Goal: Consume media (video, audio): Consume media (video, audio)

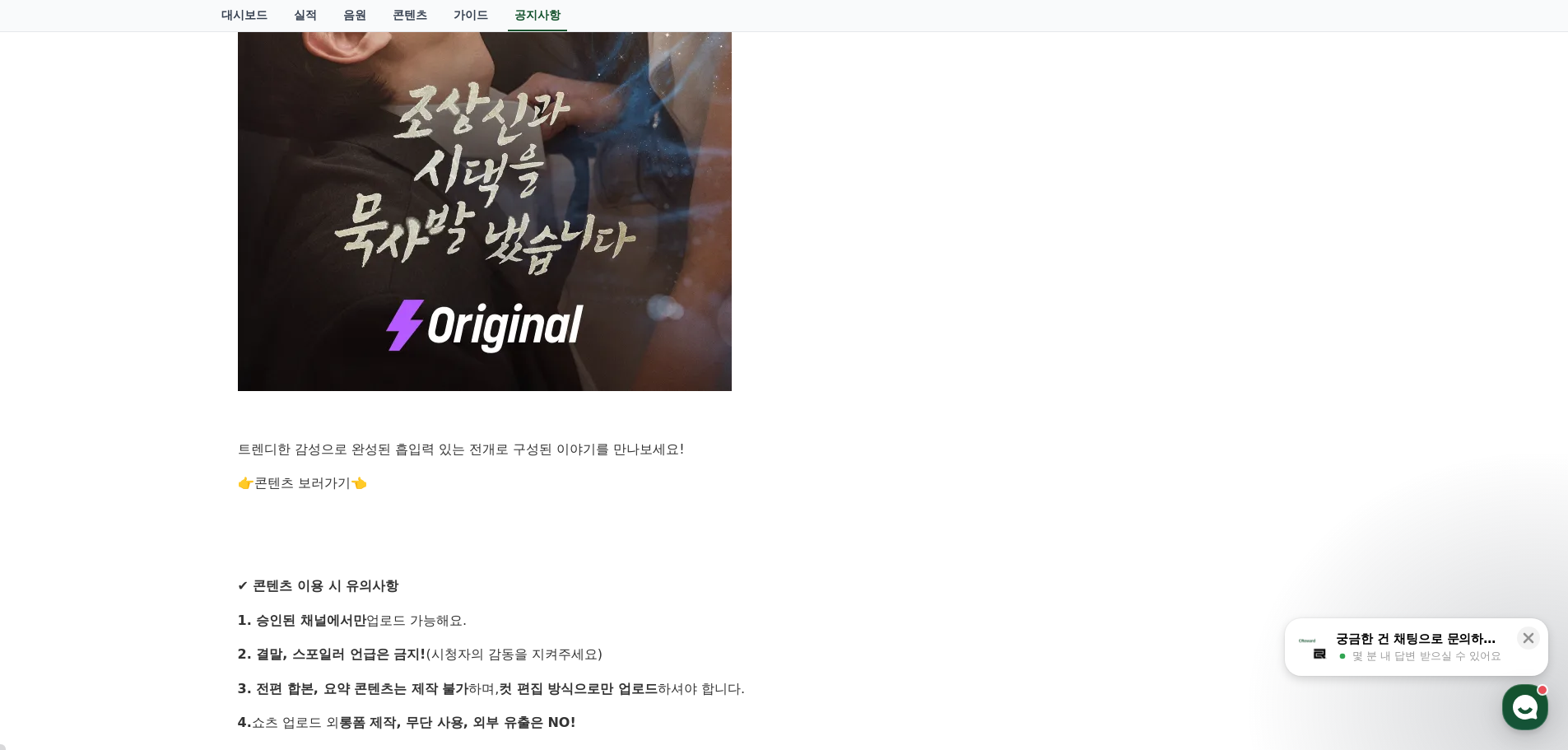
scroll to position [1316, 0]
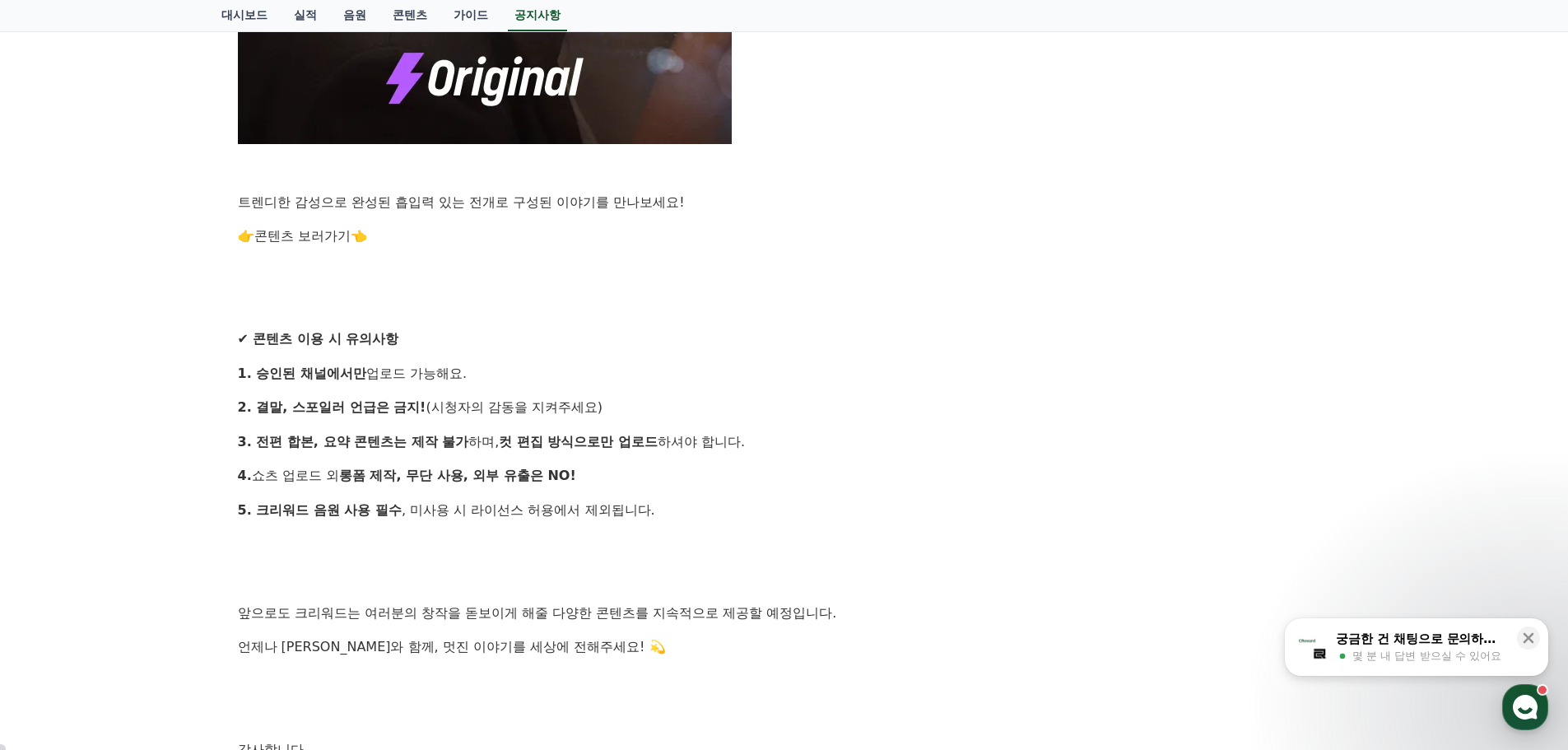
click at [293, 238] on link "콘텐츠 보러가기" at bounding box center [302, 236] width 96 height 16
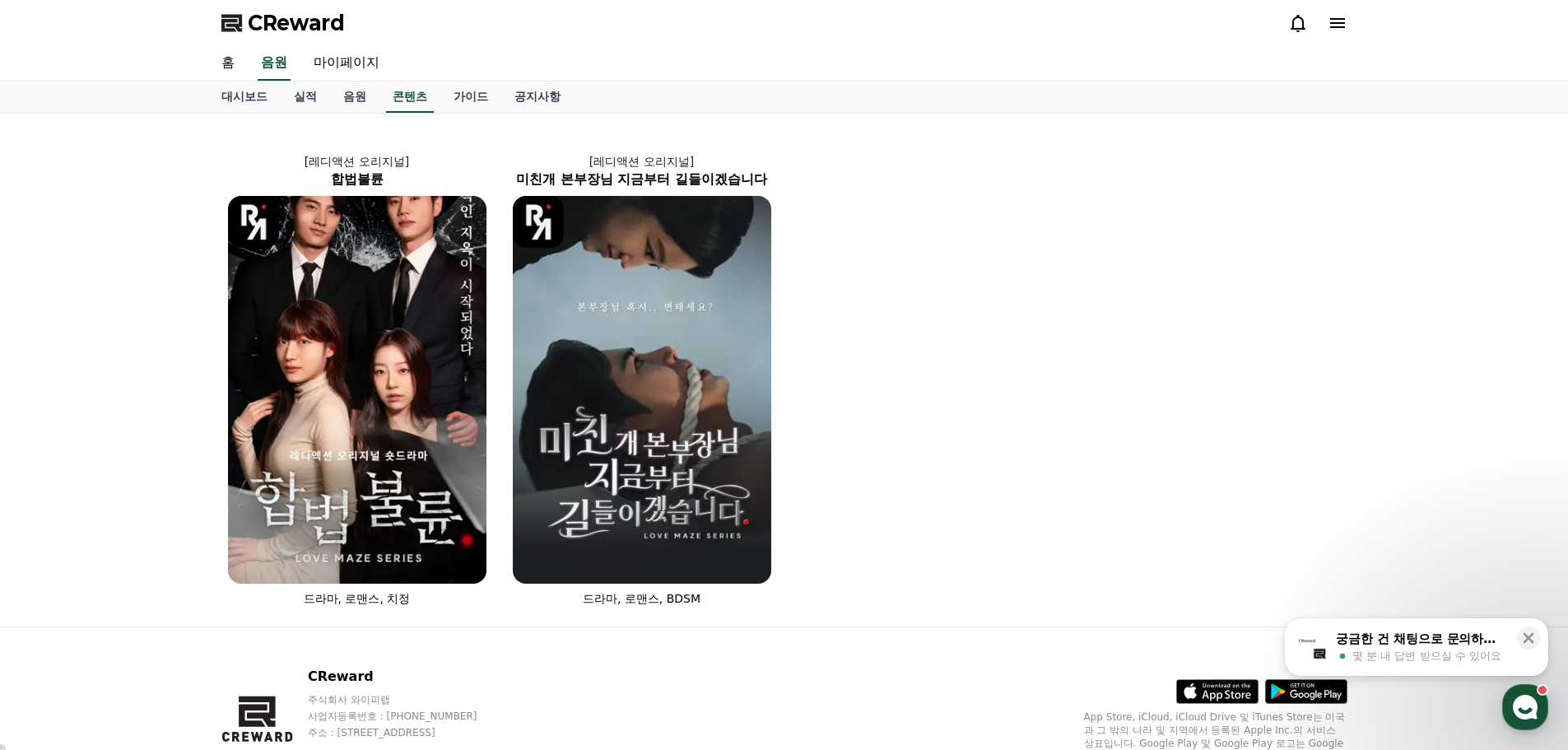
click at [1374, 266] on div "[레디액션 오리지널] 합법불륜 드라마, 로맨스, 치정 [레디액션 오리지널] 미친개 본부장님 지금부터 길들이겠습니다 드라마, 로맨스, BDSM" at bounding box center [784, 370] width 1568 height 512
click at [1042, 342] on div "[레디액션 오리지널] 합법불륜 드라마, 로맨스, 치정 [레디액션 오리지널] 미친개 본부장님 지금부터 길들이겠습니다 드라마, 로맨스, BDSM" at bounding box center [784, 369] width 1139 height 500
drag, startPoint x: 982, startPoint y: 293, endPoint x: 1021, endPoint y: 295, distance: 39.1
click at [983, 293] on div "[레디액션 오리지널] 합법불륜 드라마, 로맨스, 치정 [레디액션 오리지널] 미친개 본부장님 지금부터 길들이겠습니다 드라마, 로맨스, BDSM" at bounding box center [784, 369] width 1139 height 500
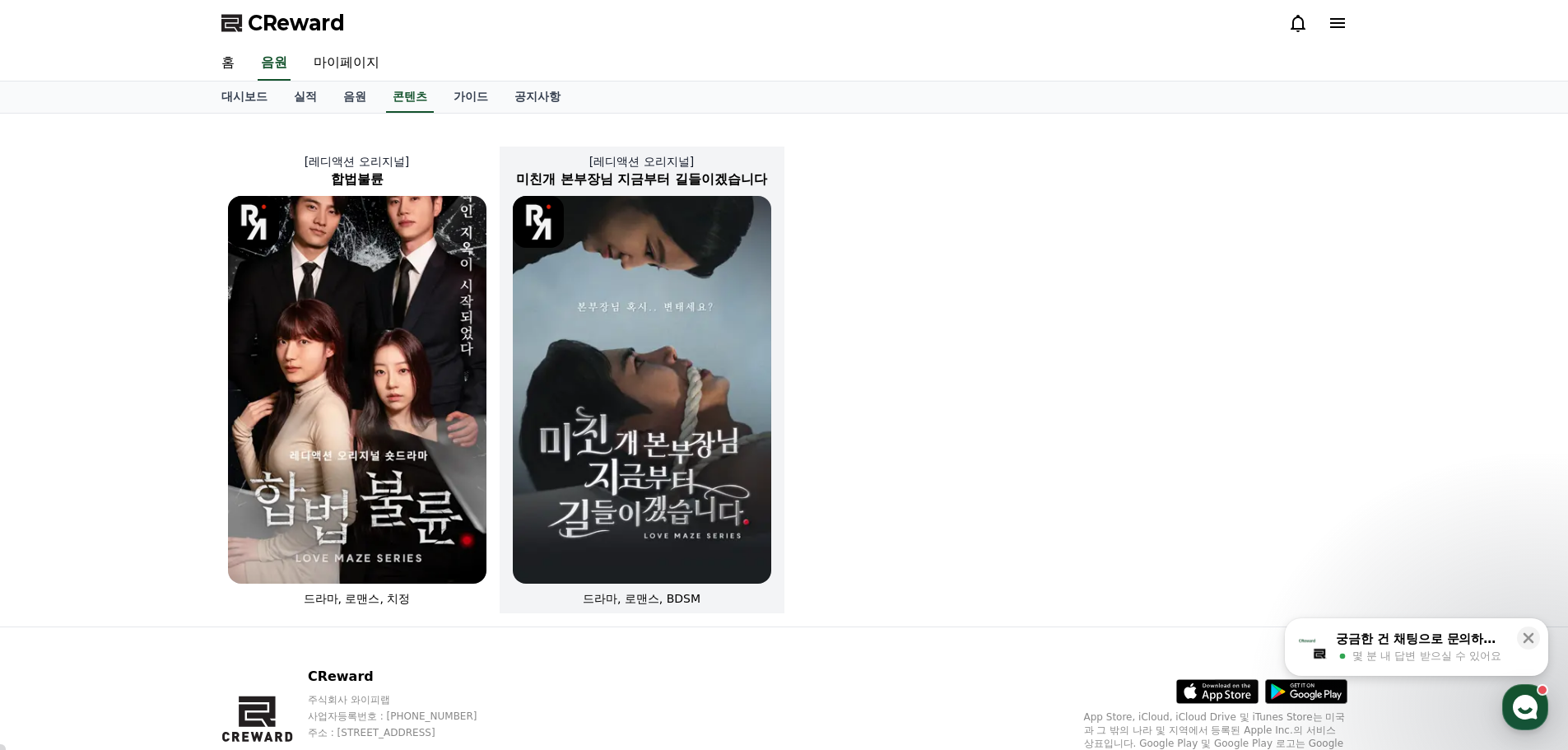
click at [690, 353] on img at bounding box center [641, 390] width 258 height 388
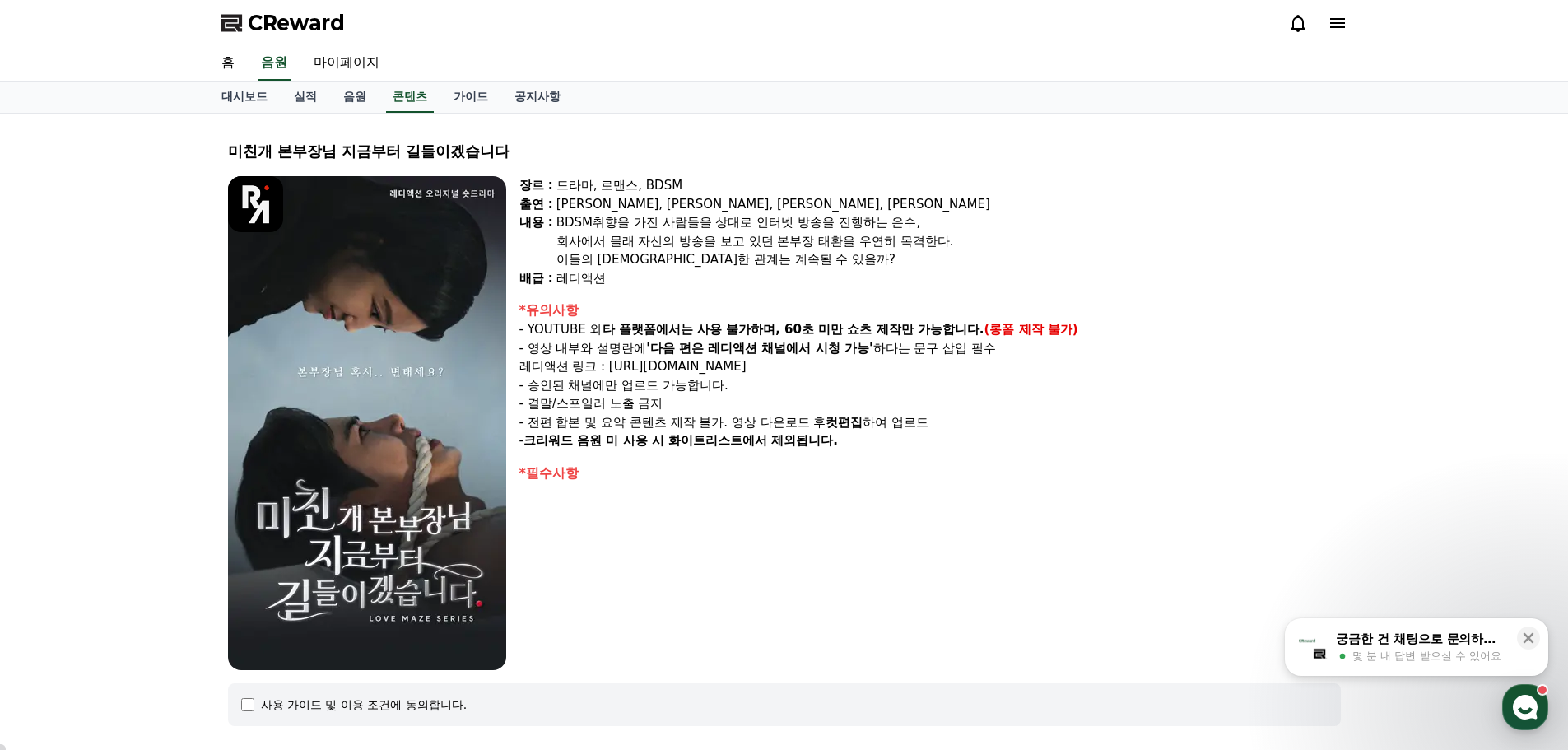
select select
click at [1201, 295] on div "장르 : 드라마, 로맨스, BDSM 출연 : 강지은, 강도윤, 정지유, 최홍락 내용 : BDSM취향을 가진 사람들을 상대로 인터넷 방송을 진행…" at bounding box center [930, 422] width 822 height 494
click at [1310, 329] on p "- YOUTUBE 외 타 플랫폼에서는 사용 불가하며, 60초 미만 쇼츠 제작만 가능합니다. (롱폼 제작 불가)" at bounding box center [930, 329] width 822 height 19
click at [622, 227] on div "BDSM취향을 가진 사람들을 상대로 인터넷 방송을 진행하는 은수," at bounding box center [948, 222] width 784 height 19
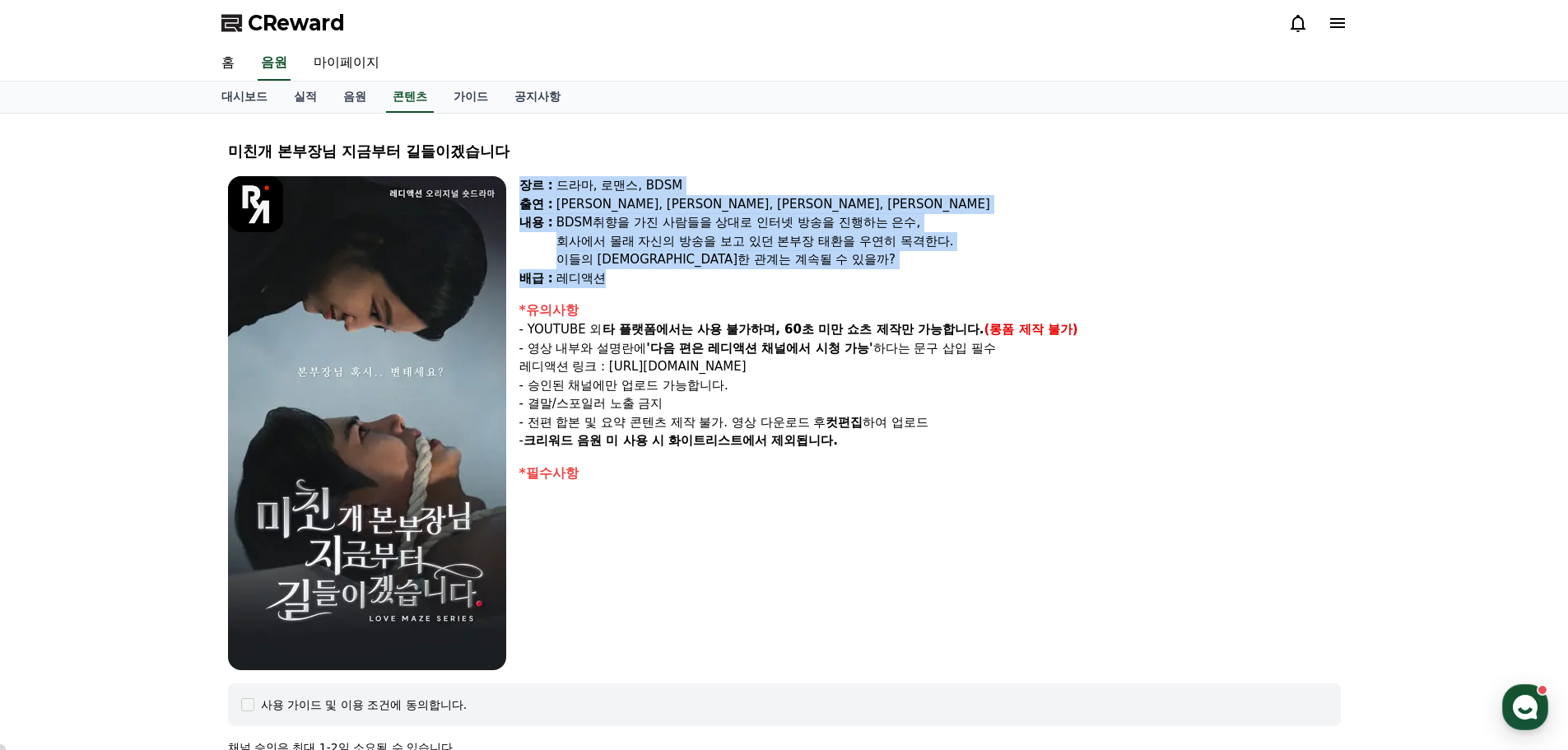
drag, startPoint x: 519, startPoint y: 183, endPoint x: 717, endPoint y: 273, distance: 217.5
click at [717, 273] on div "장르 : 드라마, 로맨스, BDSM 출연 : 강지은, 강도윤, 정지유, 최홍락 내용 : BDSM취향을 가진 사람들을 상대로 인터넷 방송을 진행…" at bounding box center [930, 231] width 822 height 111
copy div "장르 : 드라마, 로맨스, BDSM 출연 : 강지은, 강도윤, 정지유, 최홍락 내용 : BDSM취향을 가진 사람들을 상대로 인터넷 방송을 진행…"
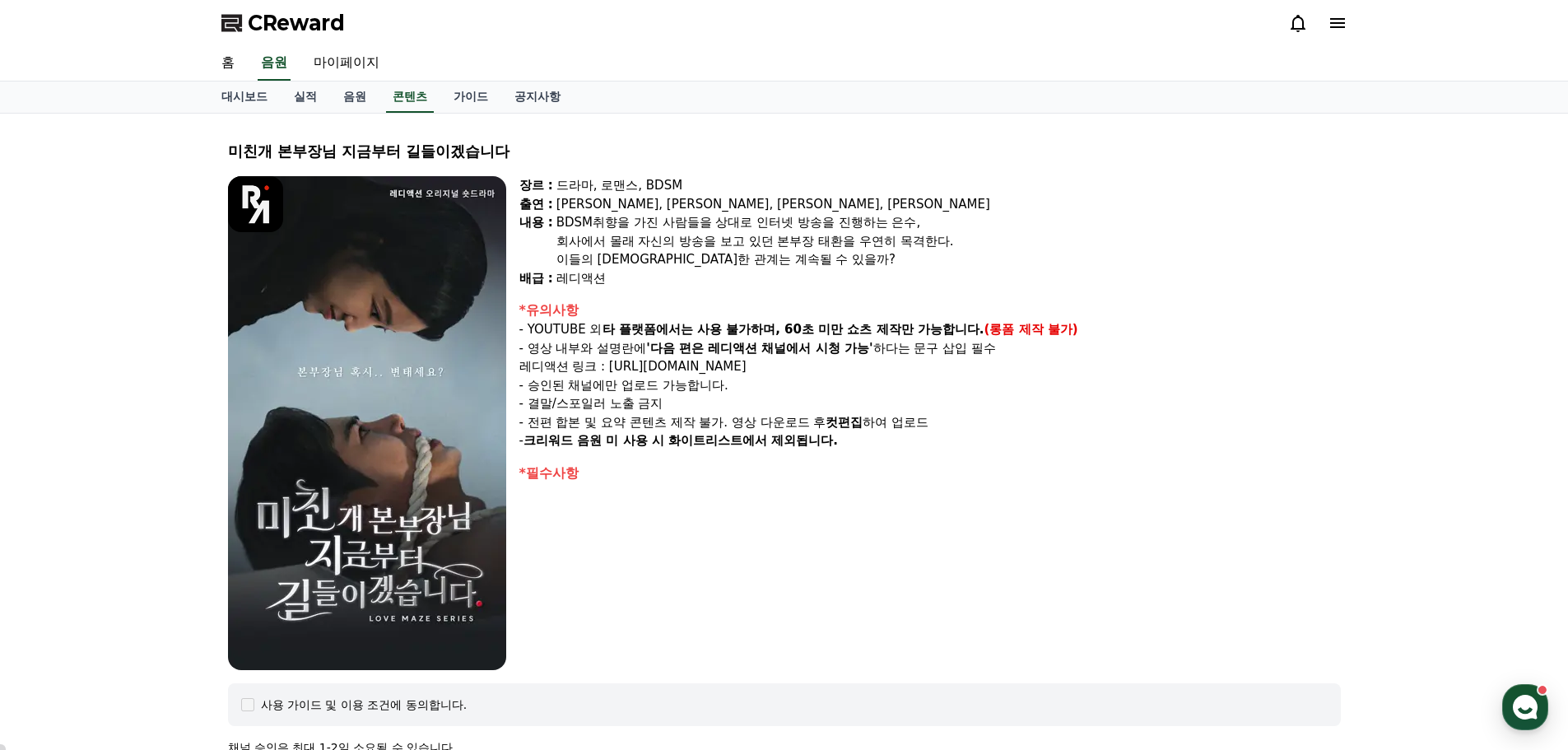
click at [691, 333] on strong "타 플랫폼에서는 사용 불가하며, 60초 미만 쇼츠 제작만 가능합니다." at bounding box center [793, 329] width 382 height 15
drag, startPoint x: 660, startPoint y: 348, endPoint x: 870, endPoint y: 349, distance: 210.0
click at [870, 349] on strong "'다음 편은 레디액션 채널에서 시청 가능'" at bounding box center [759, 348] width 227 height 15
copy strong "다음 편은 레디액션 채널에서 시청 가능"
click at [849, 365] on p "레디액션 링크 : https://www.youtube.com/@readyaction" at bounding box center [930, 366] width 822 height 19
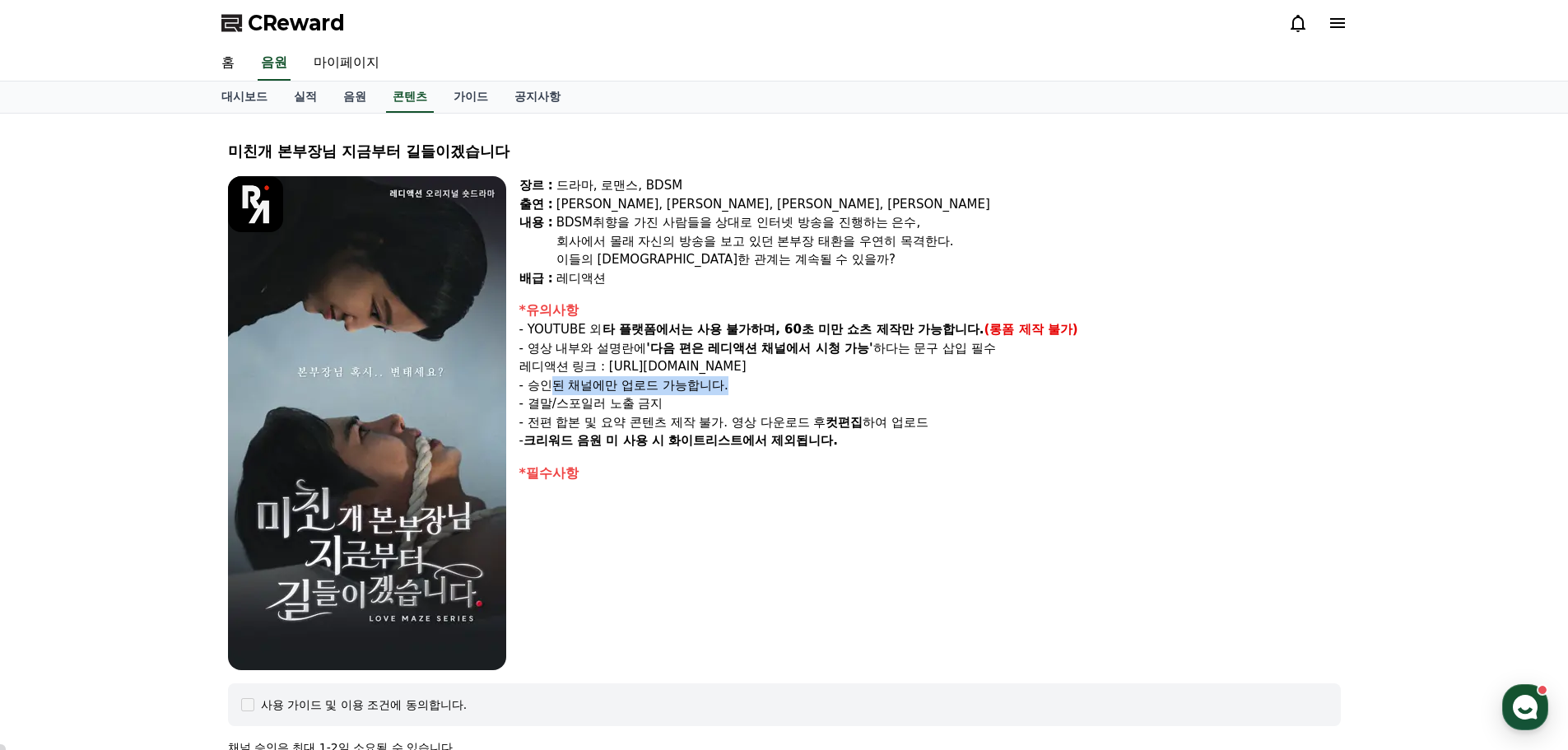
drag, startPoint x: 552, startPoint y: 382, endPoint x: 783, endPoint y: 383, distance: 231.0
click at [783, 383] on p "- 승인된 채널에만 업로드 가능합니다." at bounding box center [930, 385] width 822 height 19
drag, startPoint x: 630, startPoint y: 406, endPoint x: 915, endPoint y: 404, distance: 285.0
click at [915, 407] on p "- 결말/스포일러 노출 금지" at bounding box center [930, 403] width 822 height 19
click at [709, 410] on p "- 결말/스포일러 노출 금지" at bounding box center [930, 403] width 822 height 19
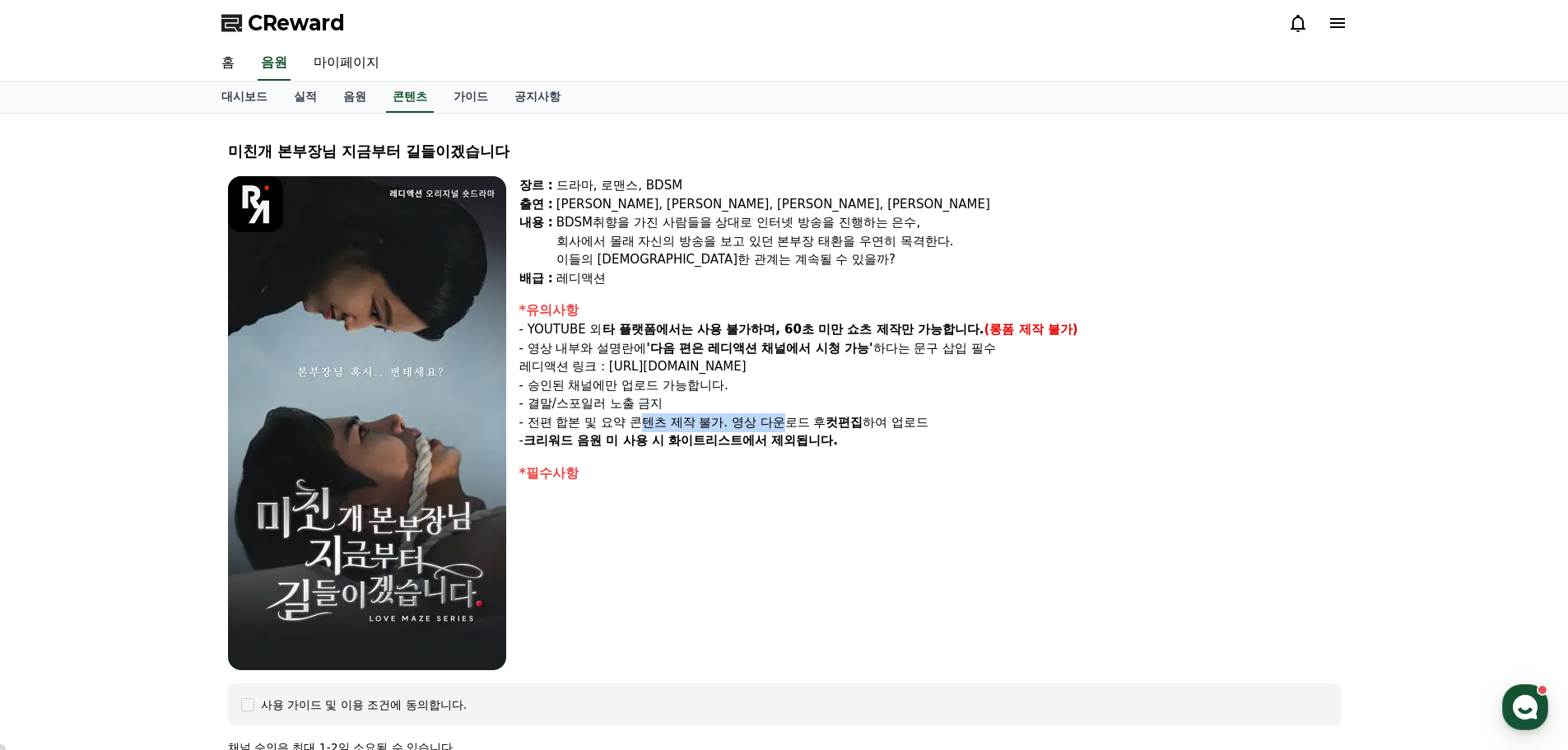
drag, startPoint x: 645, startPoint y: 422, endPoint x: 876, endPoint y: 425, distance: 231.0
click at [876, 425] on p "- 전편 합본 및 요약 콘텐츠 제작 불가. 영상 다운로드 후 컷편집 하여 업로드" at bounding box center [930, 422] width 822 height 19
click at [654, 420] on p "- 전편 합본 및 요약 콘텐츠 제작 불가. 영상 다운로드 후 컷편집 하여 업로드" at bounding box center [930, 422] width 822 height 19
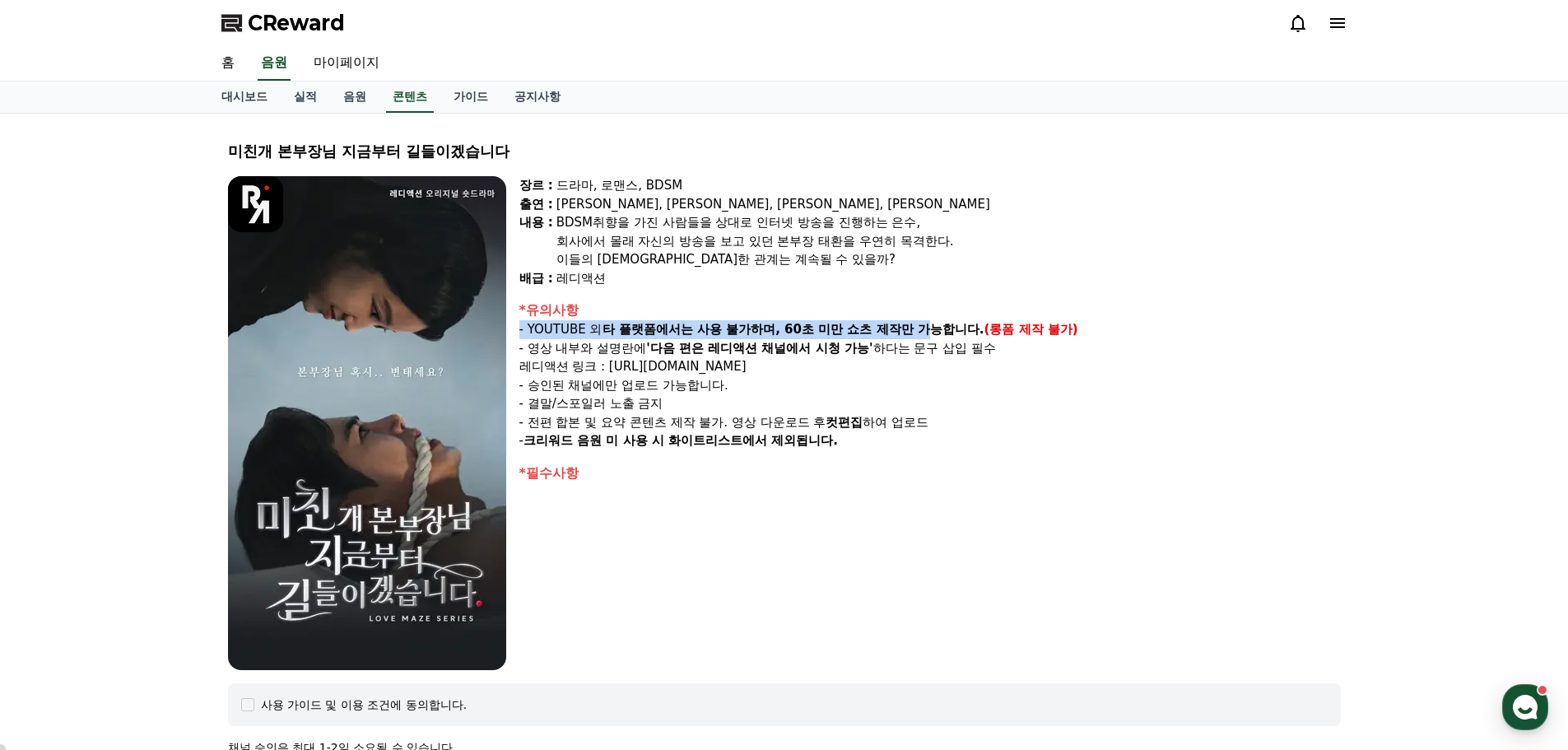
drag, startPoint x: 655, startPoint y: 318, endPoint x: 925, endPoint y: 328, distance: 270.2
click at [925, 328] on div "*유의사항 - YOUTUBE 외 타 플랫폼에서는 사용 불가하며, 60초 미만 쇼츠 제작만 가능합니다. (롱폼 제작 불가) - 영상 내부와 설명…" at bounding box center [930, 375] width 822 height 150
click at [732, 333] on strong "타 플랫폼에서는 사용 불가하며, 60초 미만 쇼츠 제작만 가능합니다." at bounding box center [793, 329] width 382 height 15
drag, startPoint x: 637, startPoint y: 233, endPoint x: 1016, endPoint y: 248, distance: 379.3
click at [1016, 248] on div "회사에서 몰래 자신의 방송을 보고 있던 본부장 태환을 우연히 목격한다." at bounding box center [948, 241] width 784 height 19
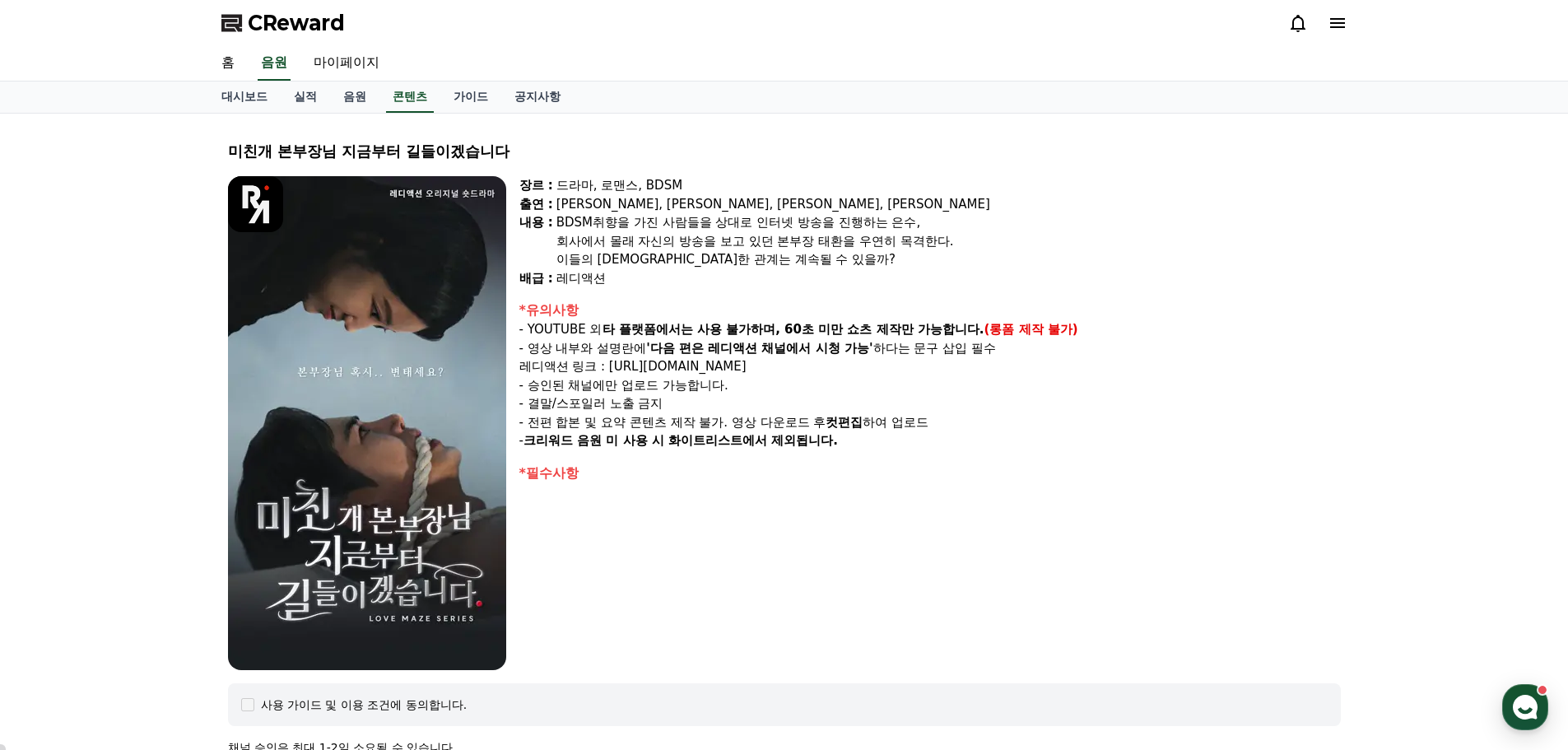
click at [813, 244] on div "회사에서 몰래 자신의 방송을 보고 있던 본부장 태환을 우연히 목격한다." at bounding box center [948, 241] width 784 height 19
drag, startPoint x: 673, startPoint y: 261, endPoint x: 795, endPoint y: 262, distance: 122.0
click at [793, 262] on div "이들의 아슬아슬한 관계는 계속될 수 있을까?" at bounding box center [948, 259] width 784 height 19
click at [795, 262] on div "이들의 아슬아슬한 관계는 계속될 수 있을까?" at bounding box center [948, 259] width 784 height 19
drag, startPoint x: 562, startPoint y: 283, endPoint x: 649, endPoint y: 281, distance: 87.0
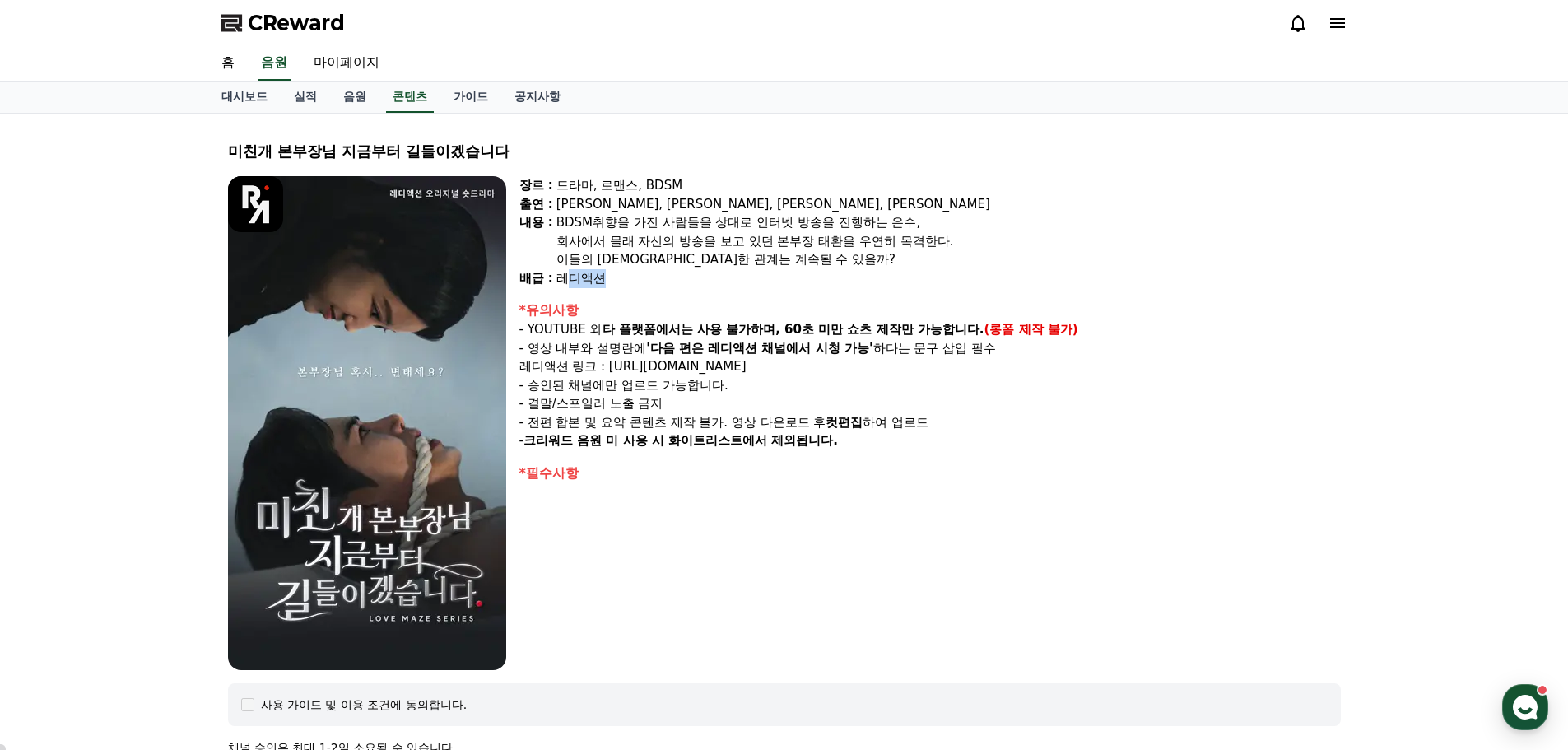
click at [649, 281] on div "레디액션" at bounding box center [948, 278] width 784 height 19
click at [800, 547] on div "장르 : 드라마, 로맨스, BDSM 출연 : 강지은, 강도윤, 정지유, 최홍락 내용 : BDSM취향을 가진 사람들을 상대로 인터넷 방송을 진행…" at bounding box center [930, 422] width 822 height 494
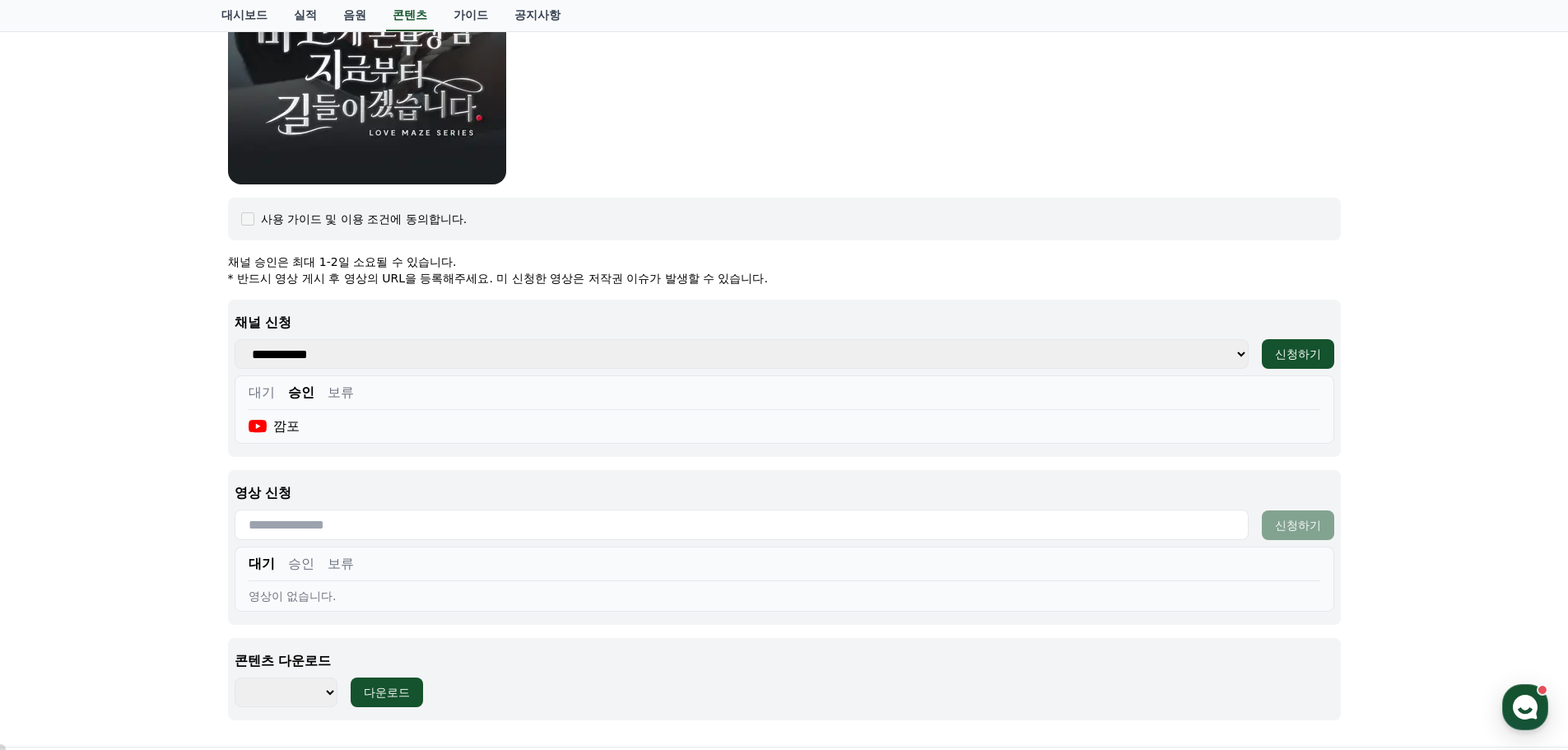
scroll to position [494, 0]
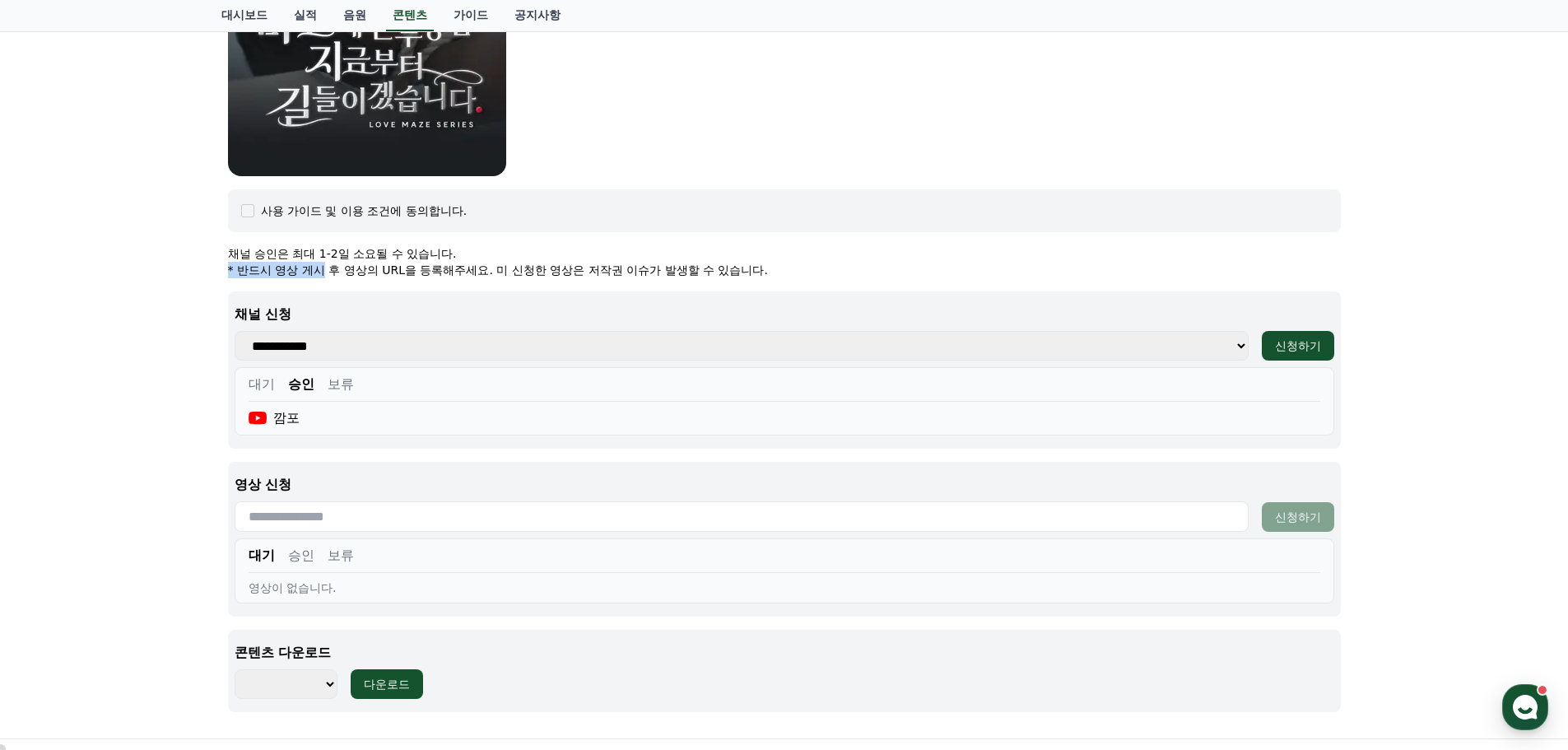
drag, startPoint x: 325, startPoint y: 266, endPoint x: 621, endPoint y: 247, distance: 296.6
click at [621, 247] on div "채널 승인은 최대 1-2일 소요될 수 있습니다. * 반드시 영상 게시 후 영상의 URL을 등록해주세요. 미 신청한 영상은 저작권 이슈가 발생할…" at bounding box center [784, 262] width 1113 height 33
click at [333, 389] on button "보류" at bounding box center [341, 384] width 27 height 20
click at [290, 381] on button "승인" at bounding box center [300, 384] width 27 height 20
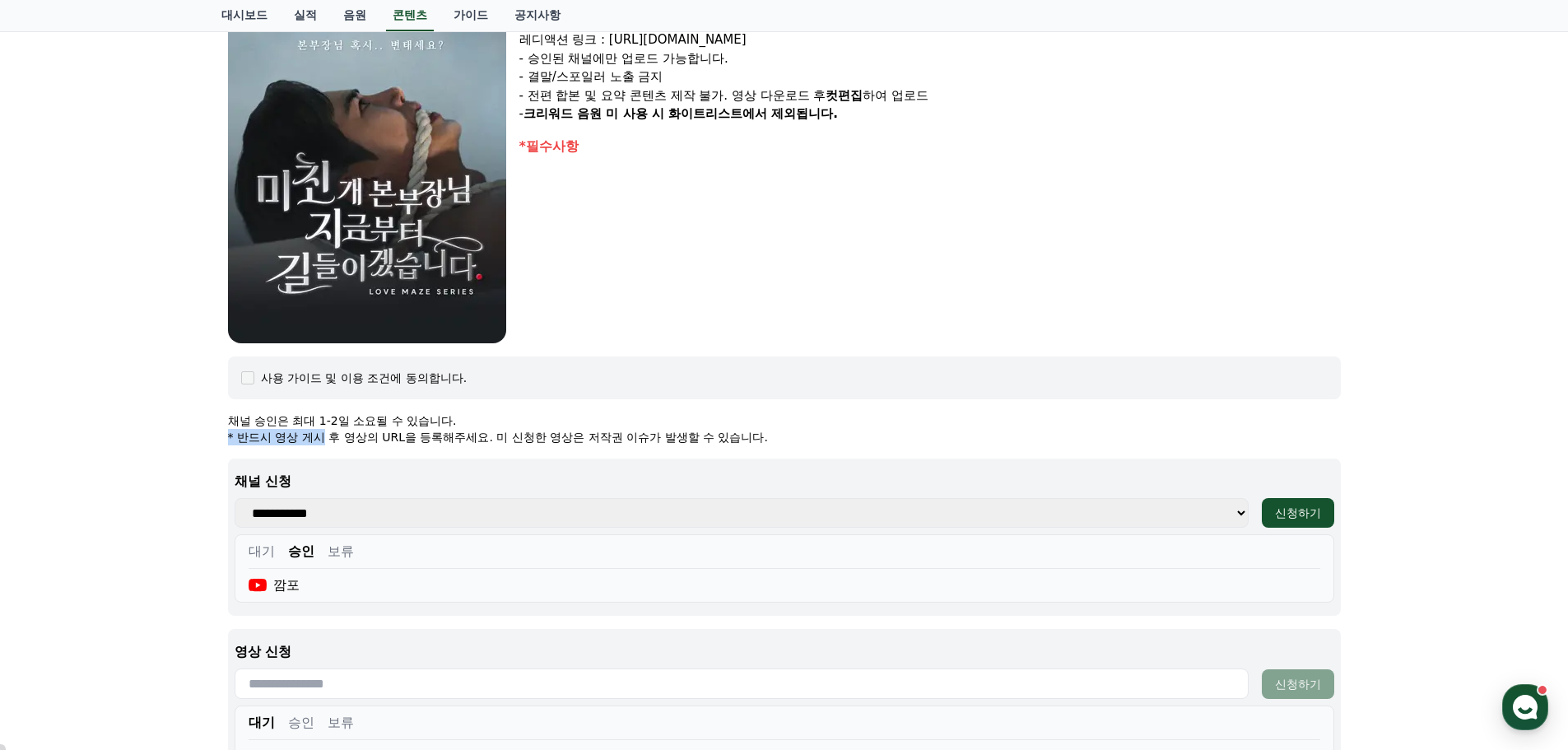
scroll to position [82, 0]
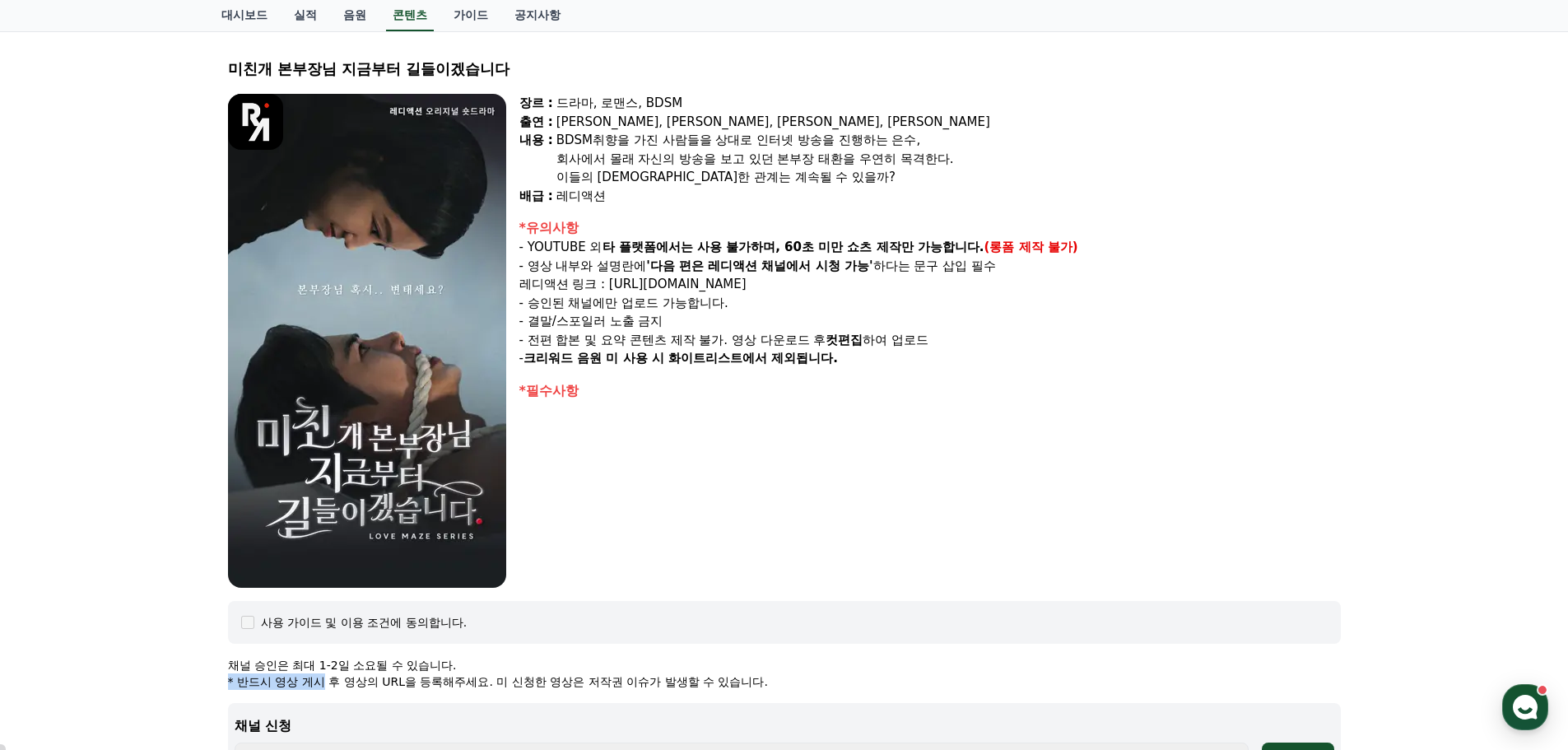
drag, startPoint x: 844, startPoint y: 288, endPoint x: 622, endPoint y: 293, distance: 222.1
click at [622, 293] on p "레디액션 링크 : https://www.youtube.com/@readyaction" at bounding box center [930, 284] width 822 height 19
click at [1216, 377] on div "장르 : 드라마, 로맨스, BDSM 출연 : 강지은, 강도윤, 정지유, 최홍락 내용 : BDSM취향을 가진 사람들을 상대로 인터넷 방송을 진행…" at bounding box center [930, 341] width 822 height 494
drag, startPoint x: 841, startPoint y: 280, endPoint x: 529, endPoint y: 283, distance: 312.0
click at [529, 283] on p "레디액션 링크 : https://www.youtube.com/@readyaction" at bounding box center [930, 284] width 822 height 19
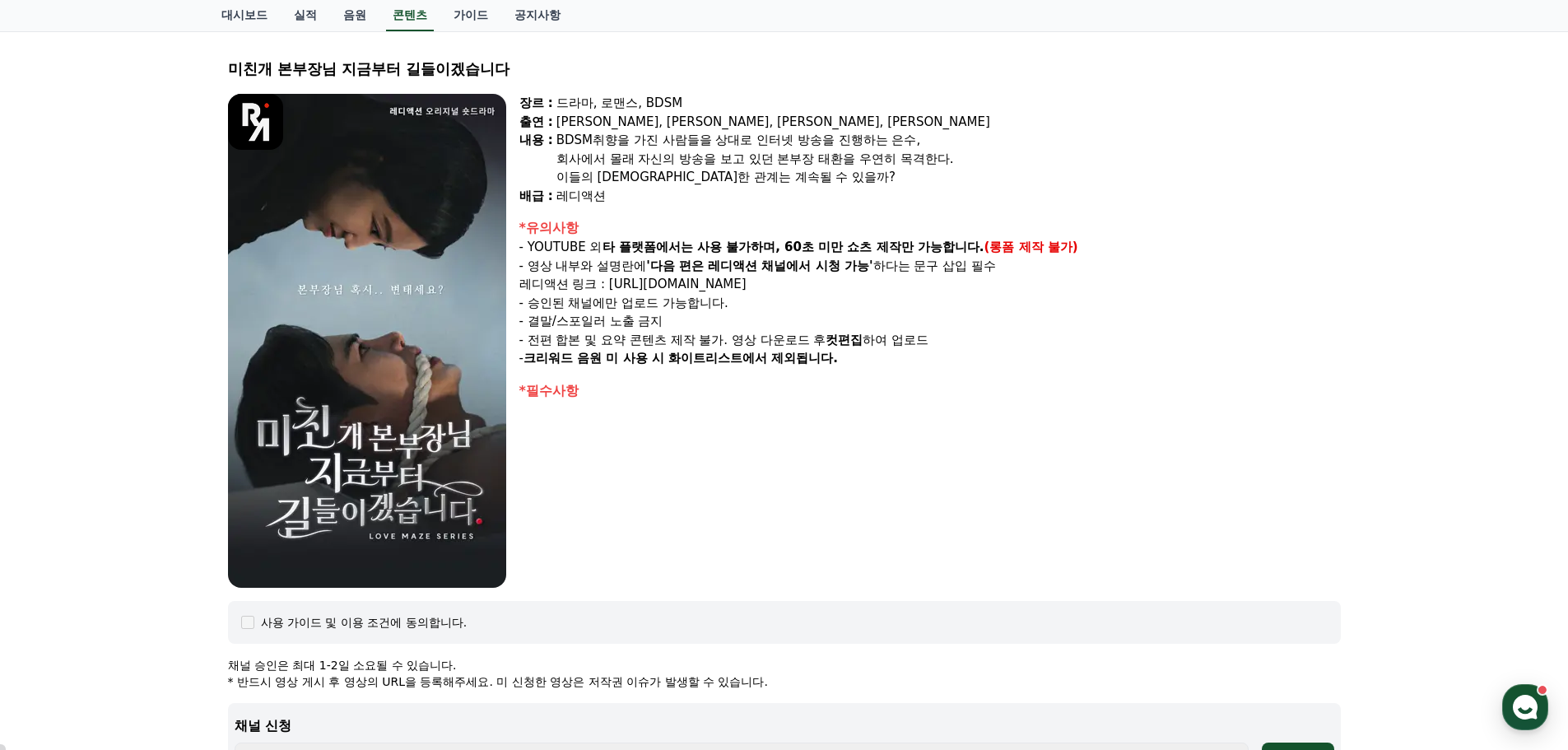
click at [854, 279] on p "레디액션 링크 : https://www.youtube.com/@readyaction" at bounding box center [930, 284] width 822 height 19
drag, startPoint x: 841, startPoint y: 285, endPoint x: 618, endPoint y: 279, distance: 223.1
click at [618, 279] on p "레디액션 링크 : https://www.youtube.com/@readyaction" at bounding box center [930, 284] width 822 height 19
copy p "https://www.youtube.com/@readyaction"
drag, startPoint x: 630, startPoint y: 151, endPoint x: 982, endPoint y: 149, distance: 352.0
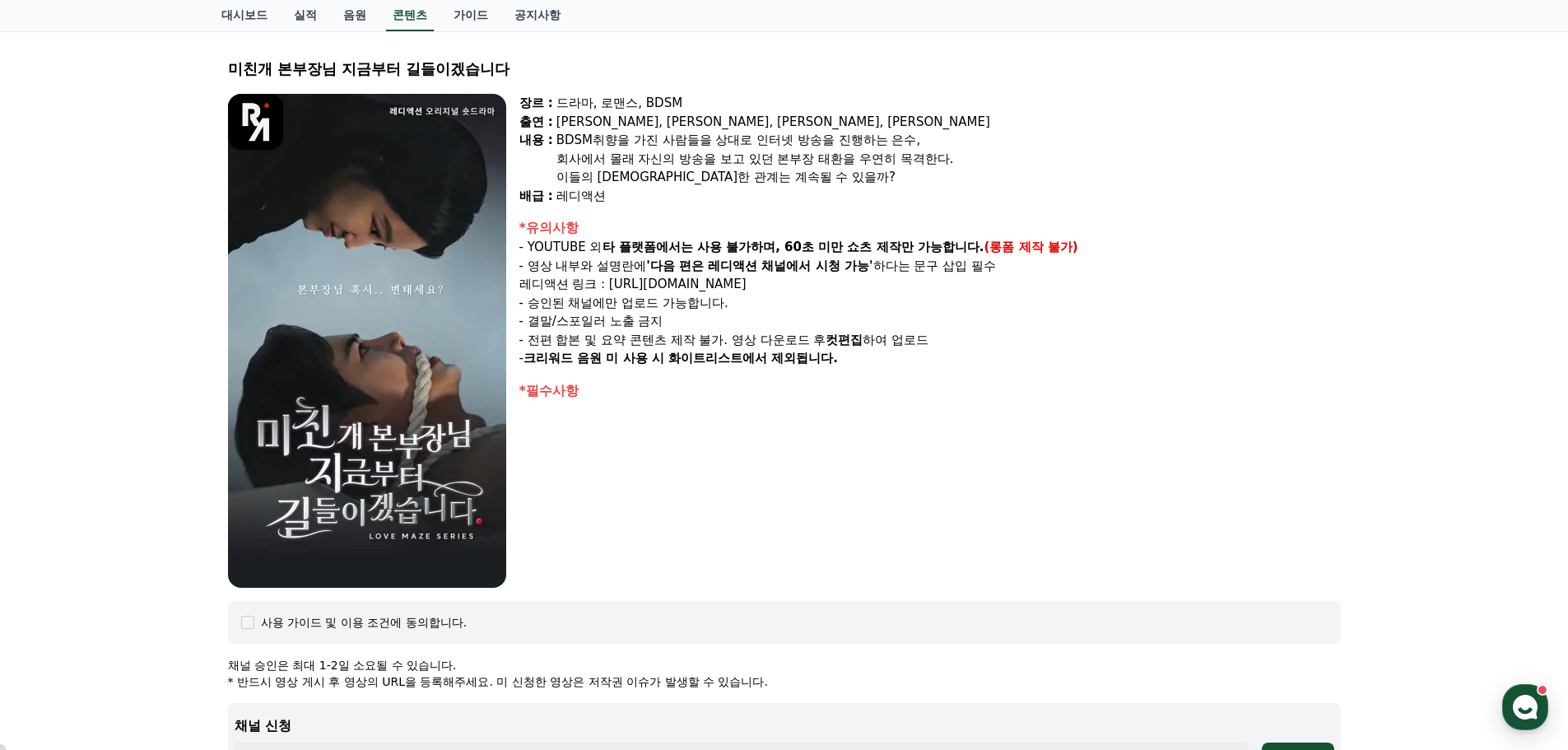
click at [982, 150] on div "회사에서 몰래 자신의 방송을 보고 있던 본부장 태환을 우연히 목격한다." at bounding box center [948, 159] width 784 height 19
click at [890, 151] on div "회사에서 몰래 자신의 방송을 보고 있던 본부장 태환을 우연히 목격한다." at bounding box center [948, 159] width 784 height 19
drag, startPoint x: 556, startPoint y: 134, endPoint x: 863, endPoint y: 150, distance: 307.4
click at [863, 150] on div "BDSM취향을 가진 사람들을 상대로 인터넷 방송을 진행하는 은수, 회사에서 몰래 자신의 방송을 보고 있던 본부장 태환을 우연히 목격한다. 이들…" at bounding box center [948, 158] width 784 height 56
click at [620, 150] on div "회사에서 몰래 자신의 방송을 보고 있던 본부장 태환을 우연히 목격한다." at bounding box center [948, 159] width 784 height 19
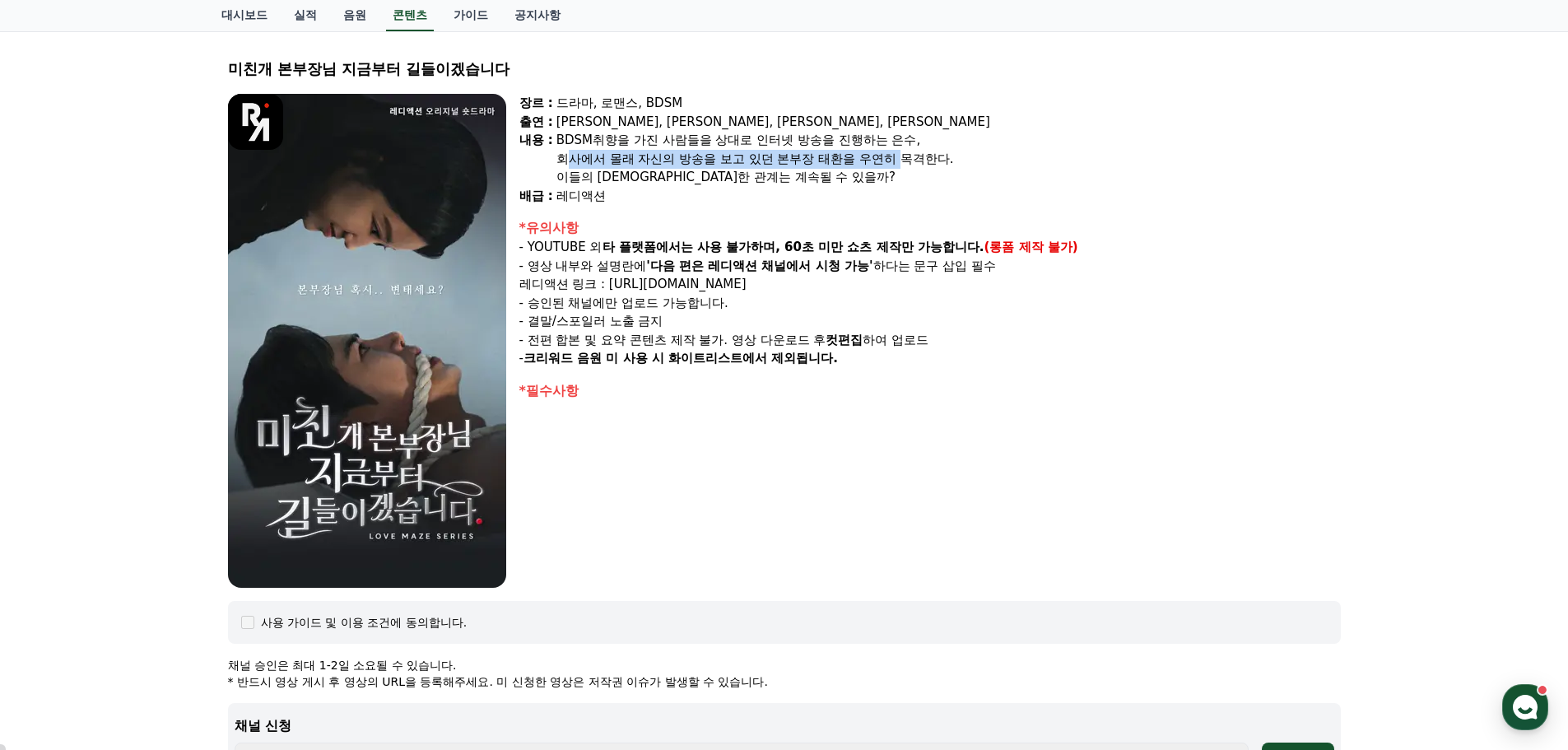
drag, startPoint x: 561, startPoint y: 155, endPoint x: 894, endPoint y: 161, distance: 333.1
click at [894, 161] on div "회사에서 몰래 자신의 방송을 보고 있던 본부장 태환을 우연히 목격한다." at bounding box center [948, 159] width 784 height 19
click at [770, 159] on div "회사에서 몰래 자신의 방송을 보고 있던 본부장 태환을 우연히 목격한다." at bounding box center [948, 159] width 784 height 19
click at [785, 154] on div "회사에서 몰래 자신의 방송을 보고 있던 본부장 태환을 우연히 목격한다." at bounding box center [948, 159] width 784 height 19
click at [835, 155] on div "회사에서 몰래 자신의 방송을 보고 있던 본부장 태환을 우연히 목격한다." at bounding box center [948, 159] width 784 height 19
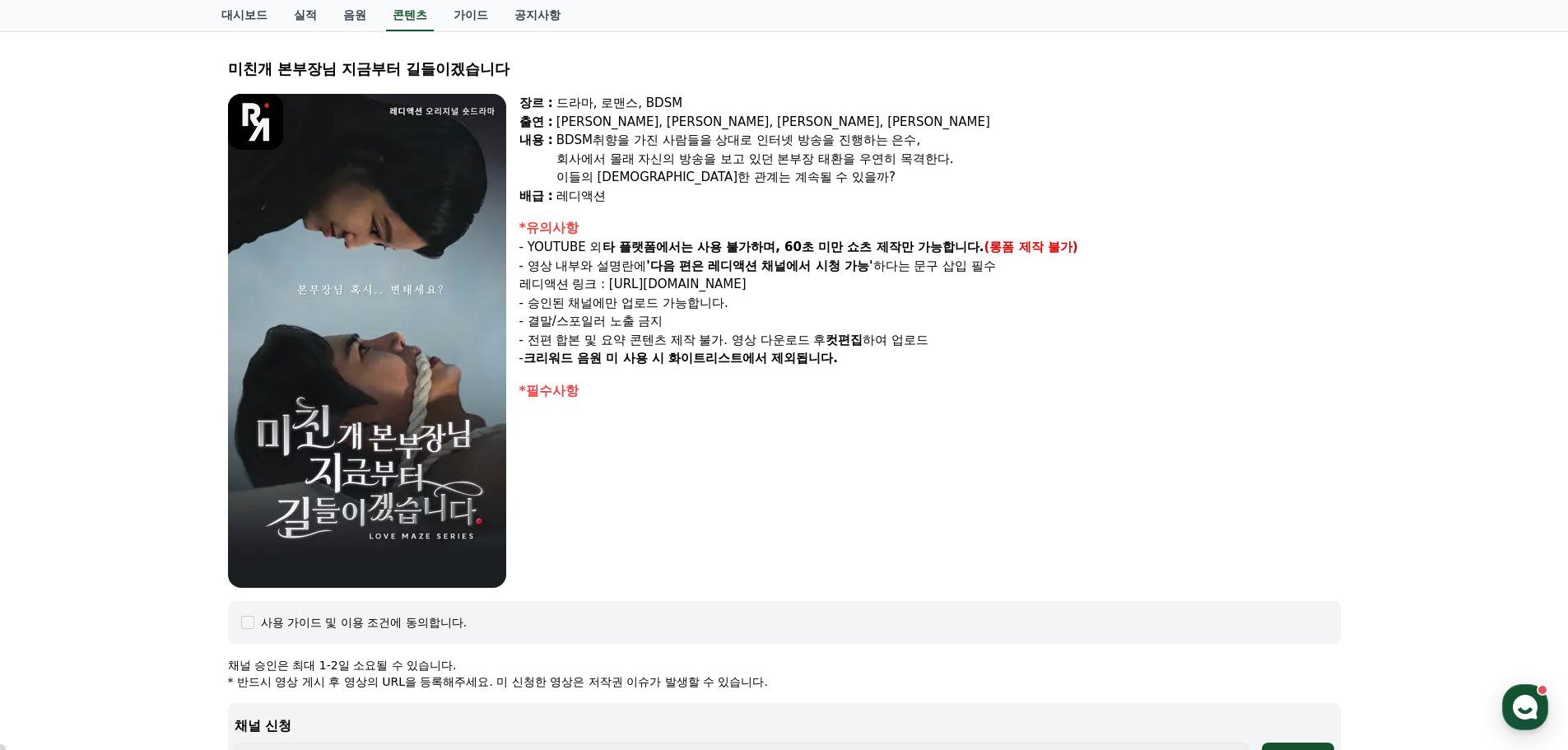
click at [835, 155] on div "회사에서 몰래 자신의 방송을 보고 있던 본부장 태환을 우연히 목격한다." at bounding box center [948, 159] width 784 height 19
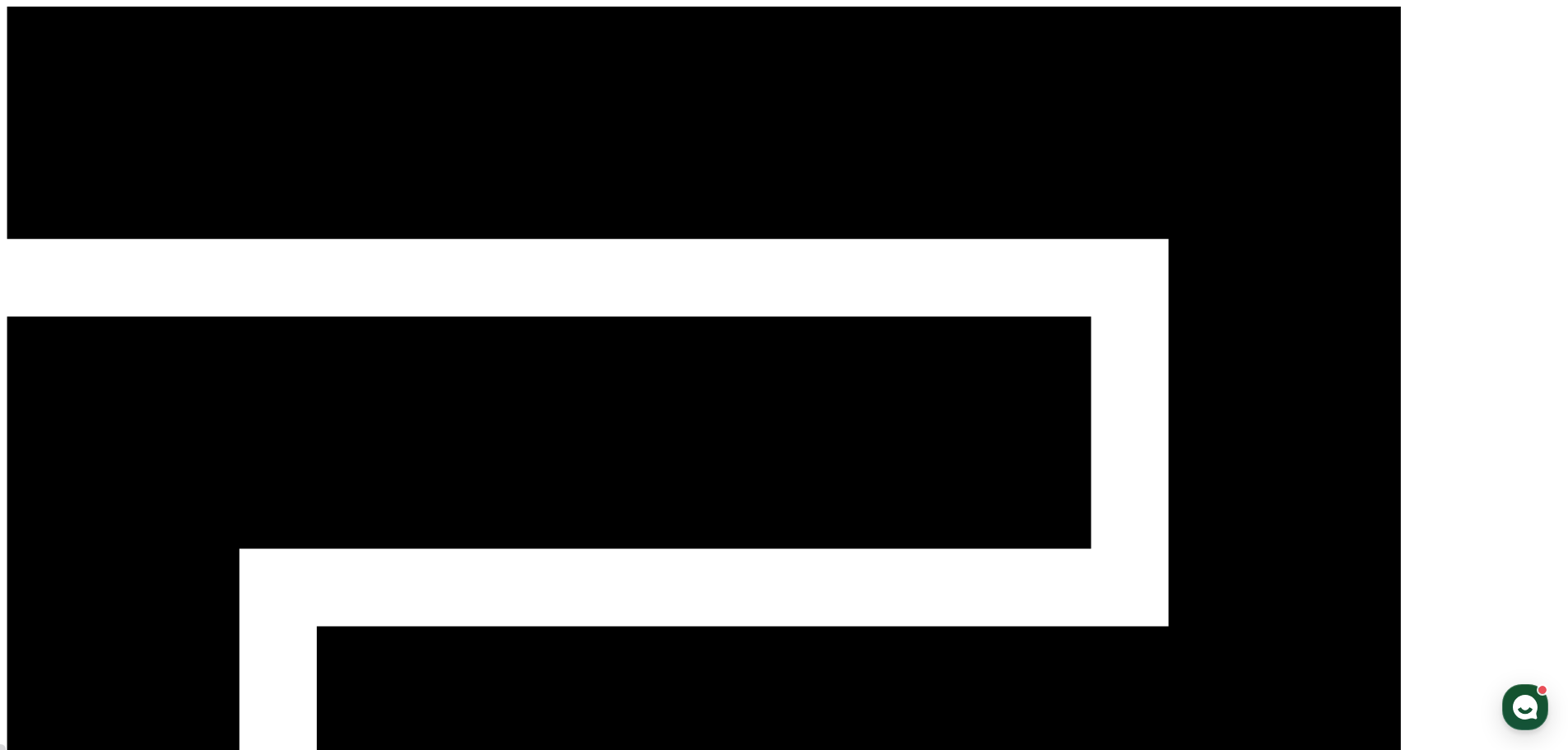
select select
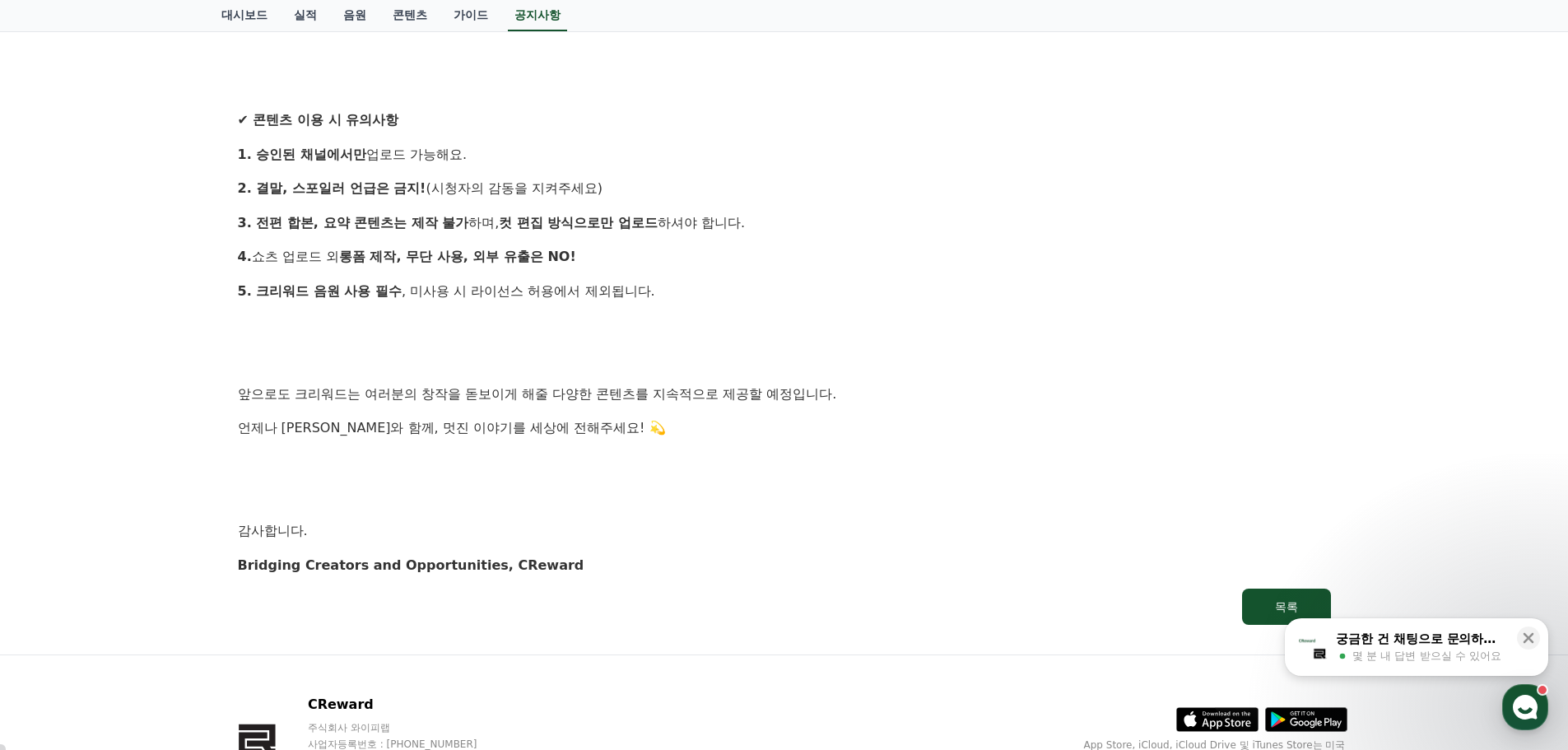
scroll to position [1645, 0]
